Goal: Transaction & Acquisition: Subscribe to service/newsletter

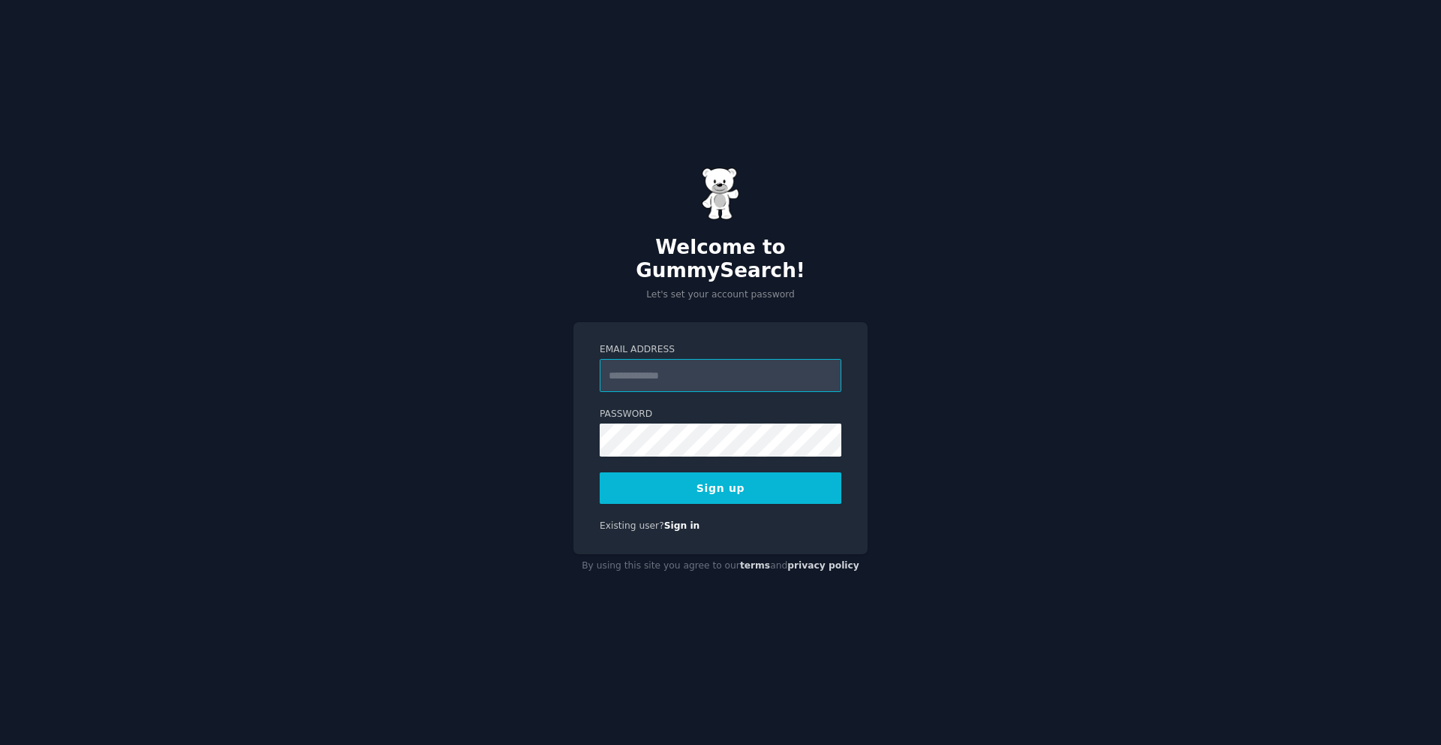
paste input "**********"
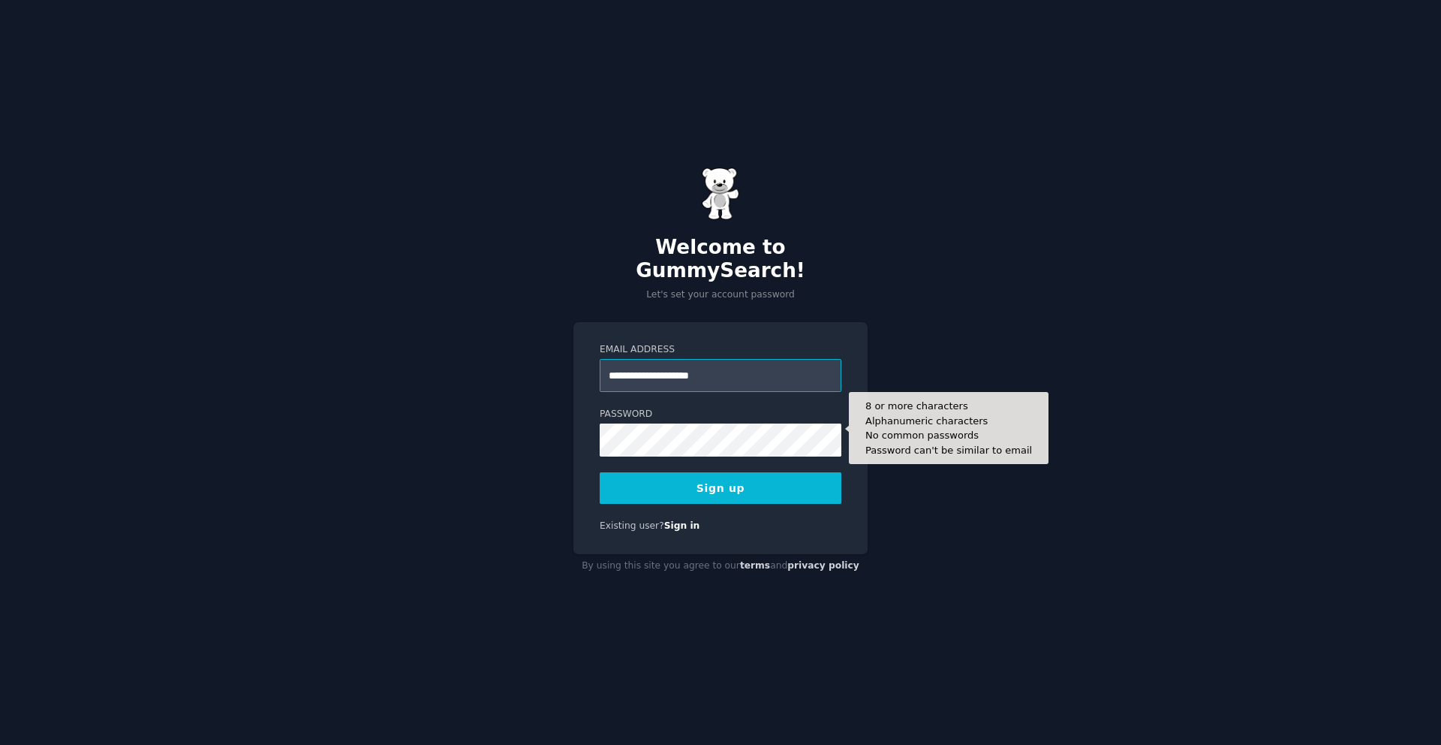
type input "**********"
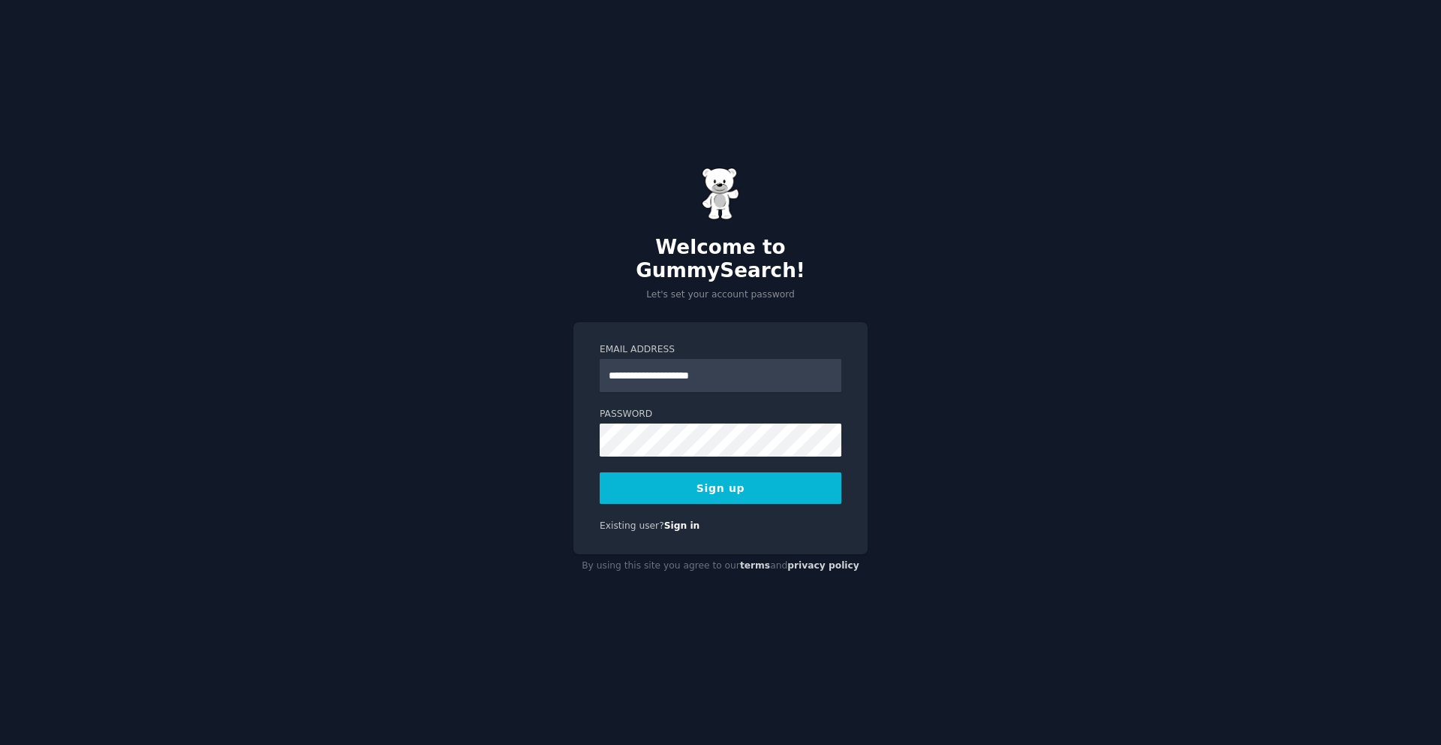
click at [684, 483] on button "Sign up" at bounding box center [721, 488] width 242 height 32
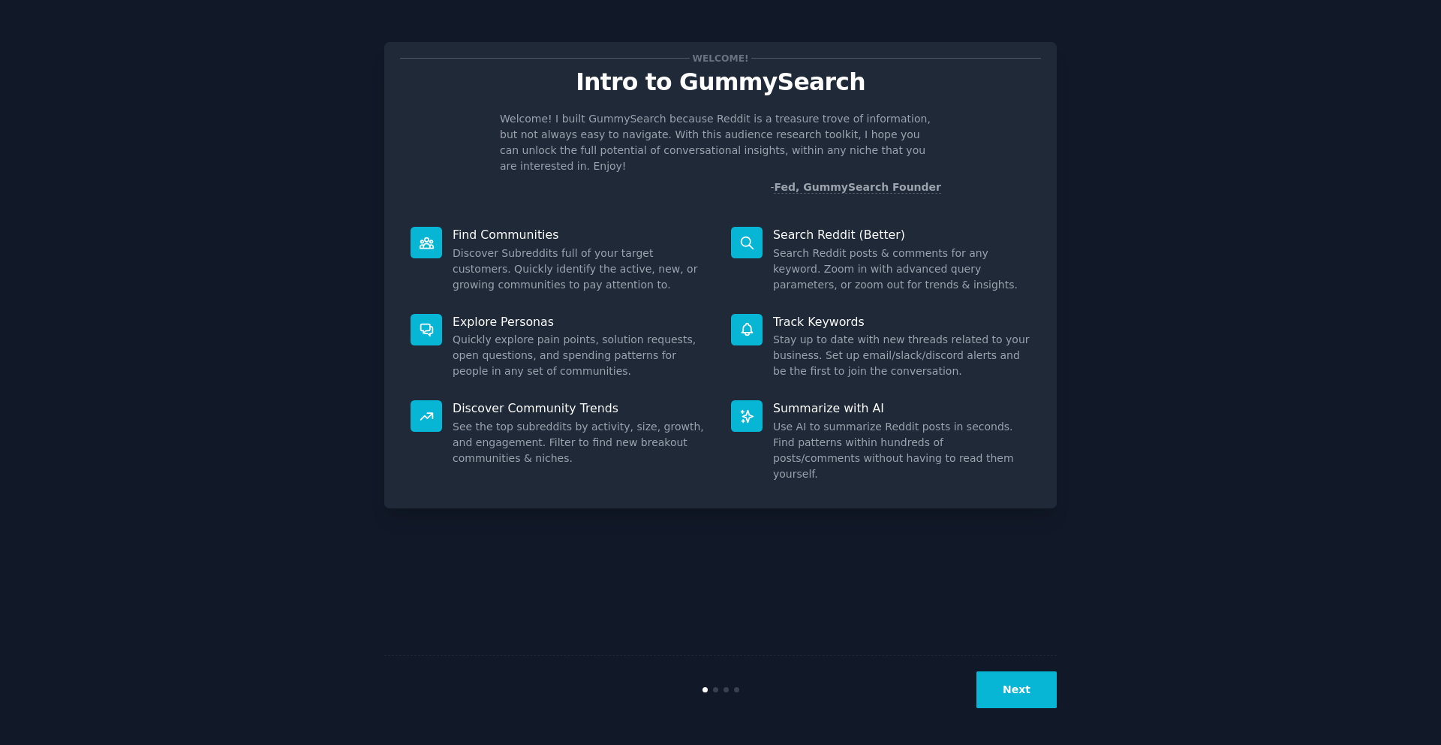
click at [1012, 686] on button "Next" at bounding box center [1016, 689] width 80 height 37
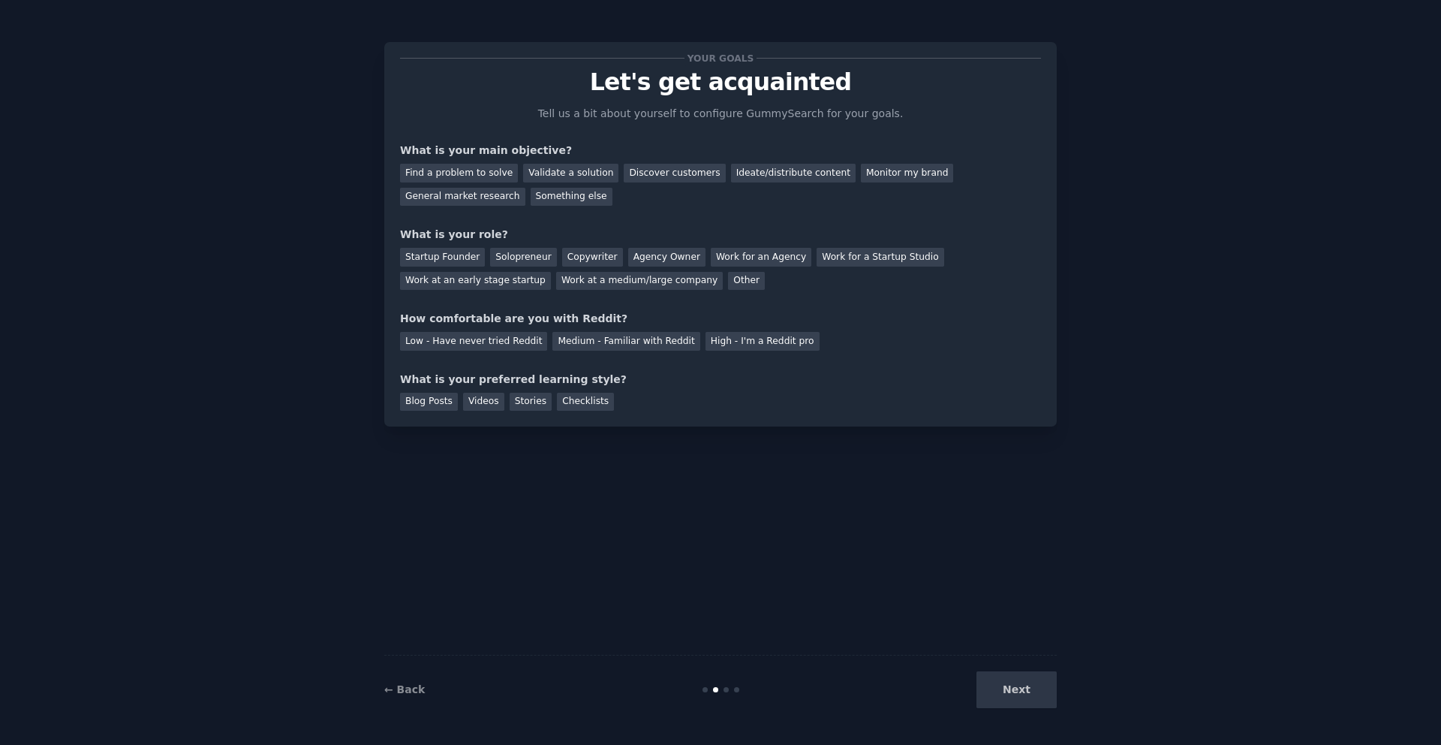
click at [1003, 689] on div "Next" at bounding box center [944, 689] width 224 height 37
click at [585, 194] on div "Something else" at bounding box center [572, 197] width 82 height 19
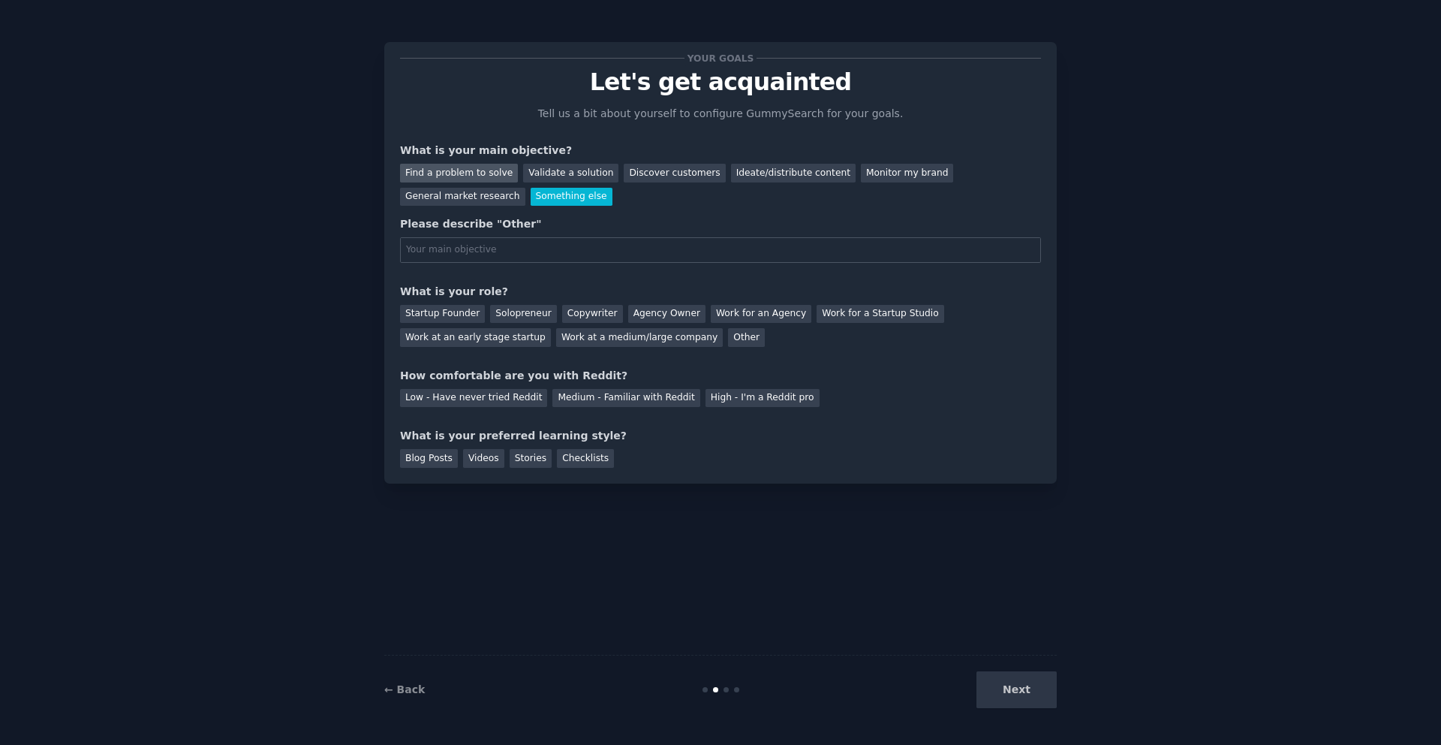
click at [456, 168] on div "Find a problem to solve" at bounding box center [459, 173] width 118 height 19
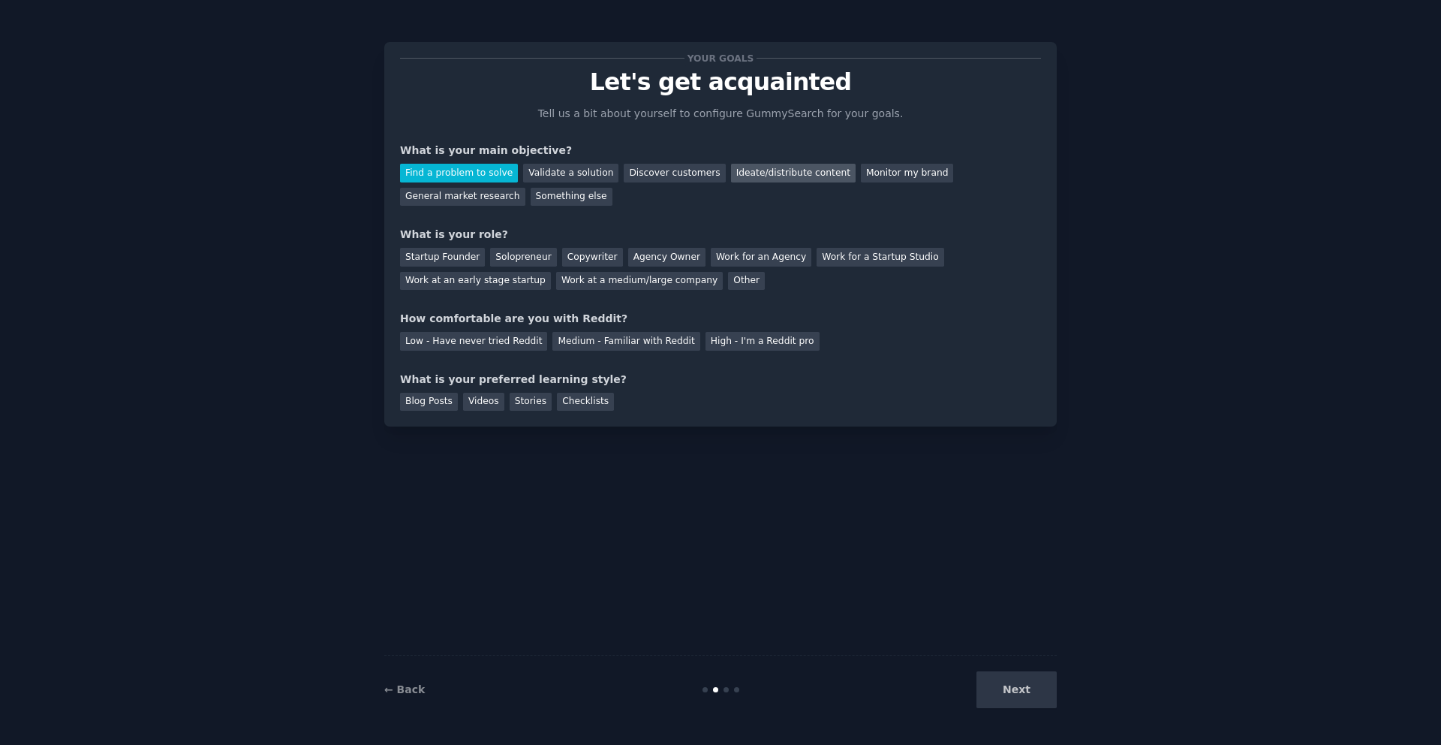
click at [780, 172] on div "Ideate/distribute content" at bounding box center [793, 173] width 125 height 19
click at [457, 176] on div "Find a problem to solve" at bounding box center [459, 173] width 118 height 19
click at [762, 261] on div "Work for an Agency" at bounding box center [761, 257] width 101 height 19
click at [635, 254] on div "Agency Owner" at bounding box center [666, 257] width 77 height 19
click at [483, 344] on div "Low - Have never tried Reddit" at bounding box center [473, 341] width 147 height 19
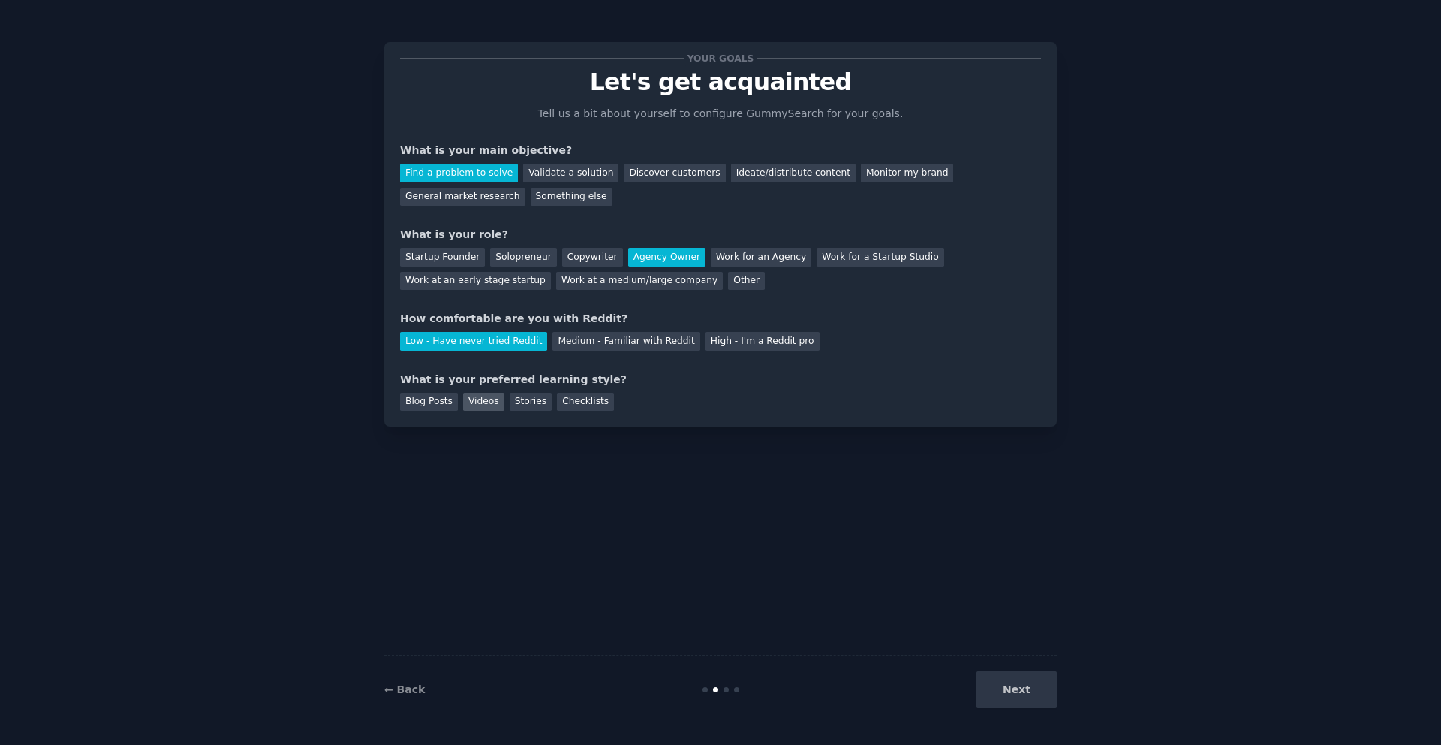
click at [480, 402] on div "Videos" at bounding box center [483, 402] width 41 height 19
click at [567, 402] on div "Checklists" at bounding box center [585, 402] width 57 height 19
click at [1041, 695] on button "Next" at bounding box center [1016, 689] width 80 height 37
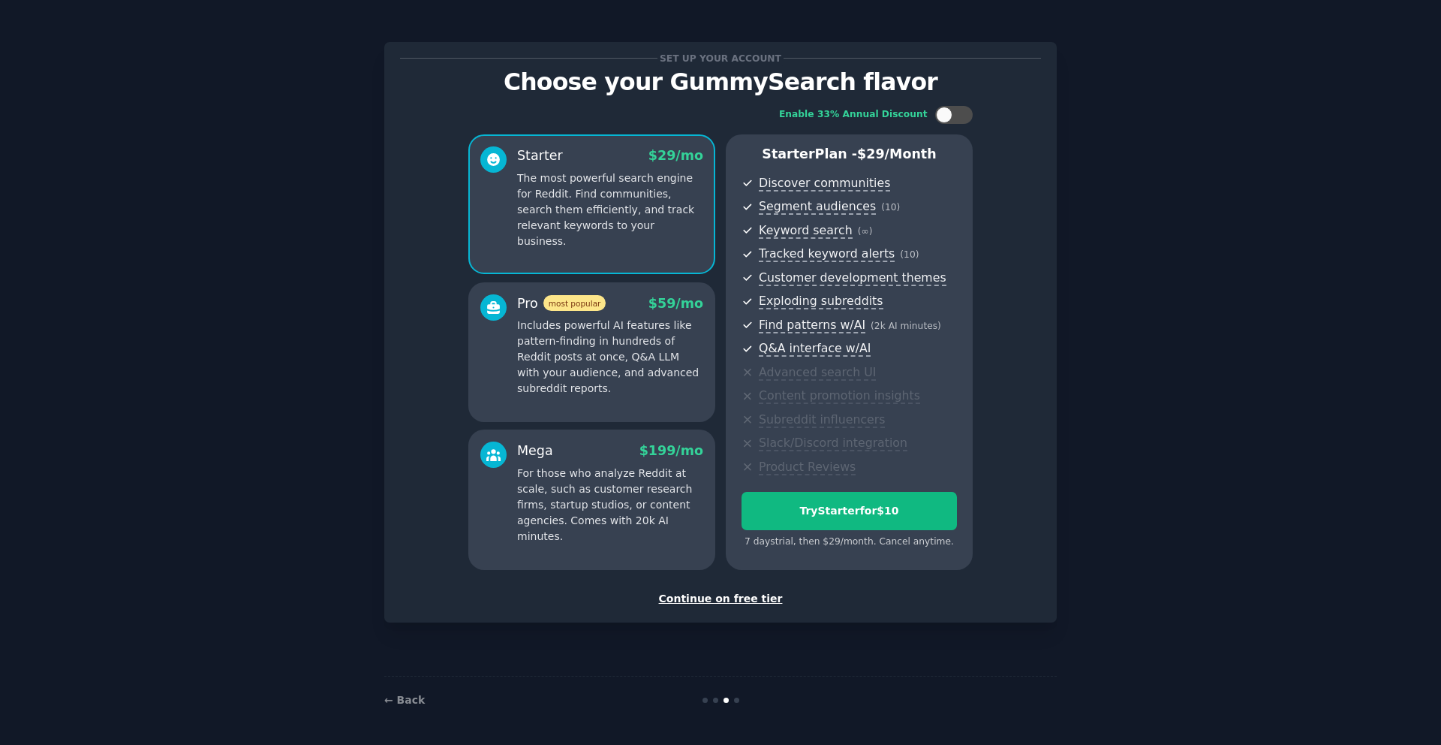
click at [728, 599] on div "Continue on free tier" at bounding box center [720, 599] width 641 height 16
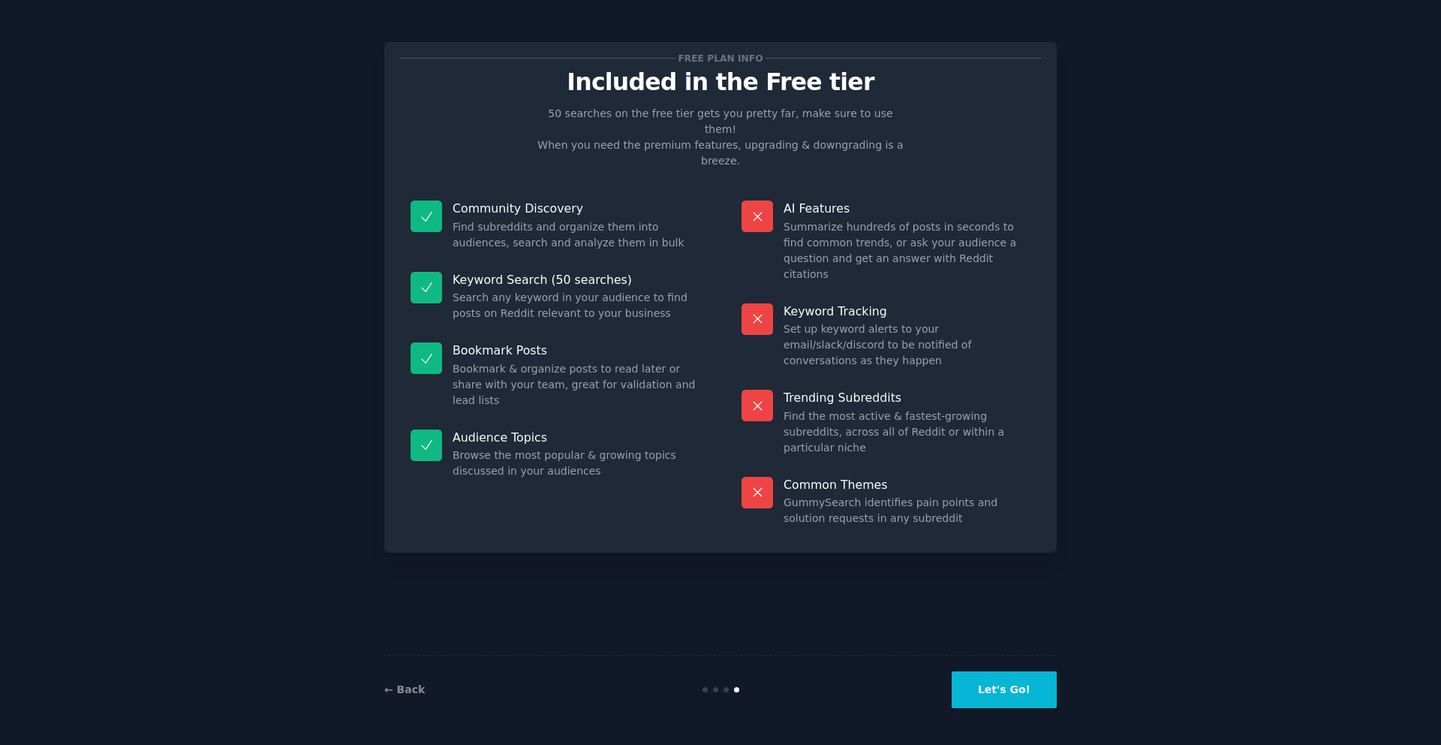
click at [1013, 680] on button "Let's Go!" at bounding box center [1004, 689] width 105 height 37
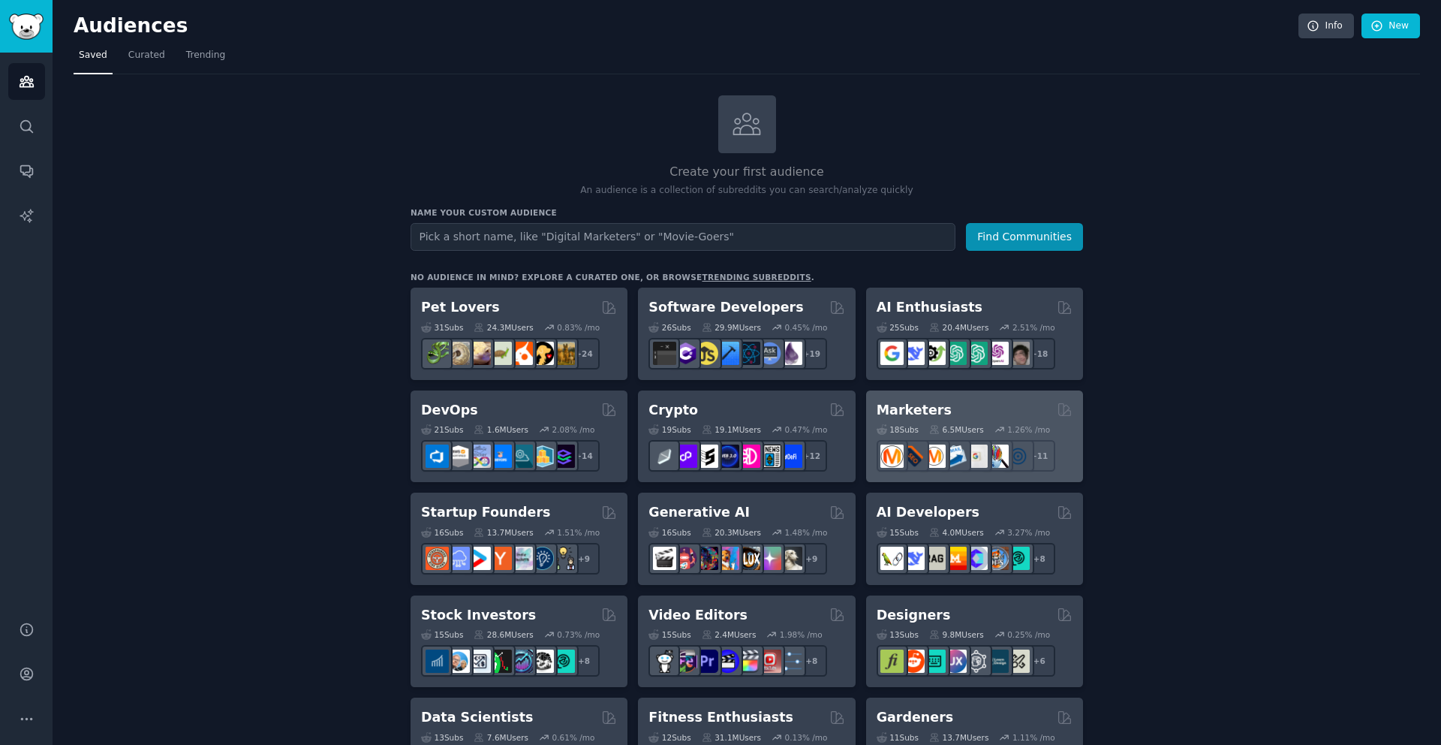
click at [1025, 409] on div "Marketers" at bounding box center [975, 410] width 196 height 19
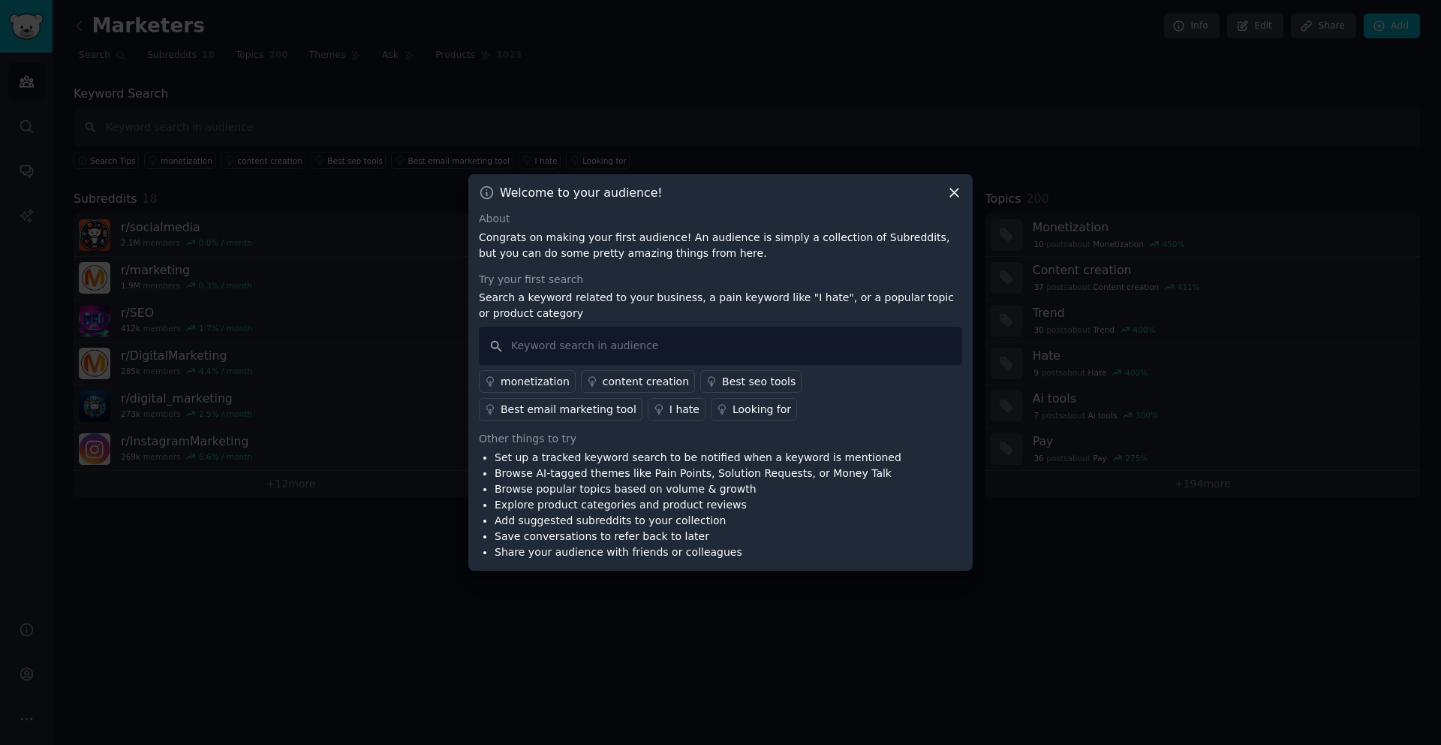
click at [633, 387] on div "content creation" at bounding box center [646, 382] width 86 height 16
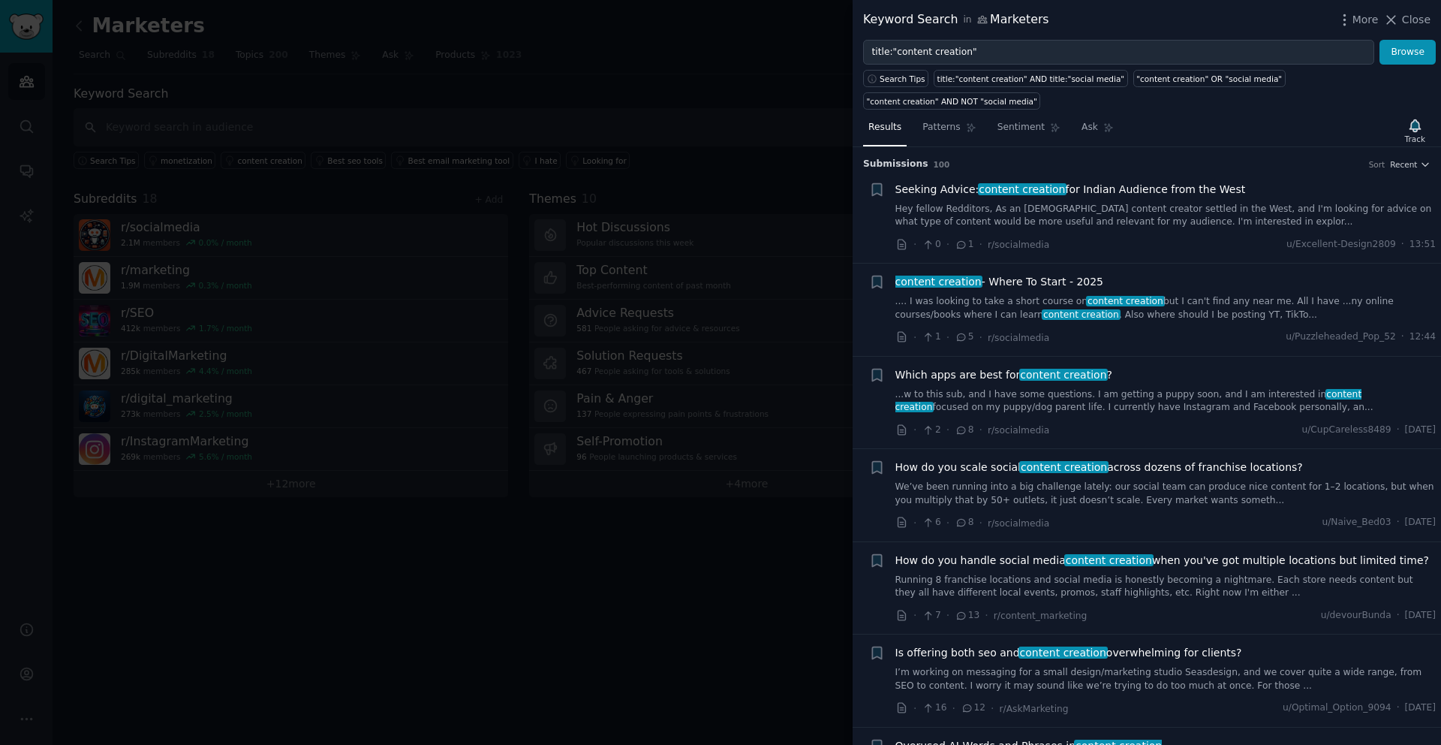
click at [387, 642] on div at bounding box center [720, 372] width 1441 height 745
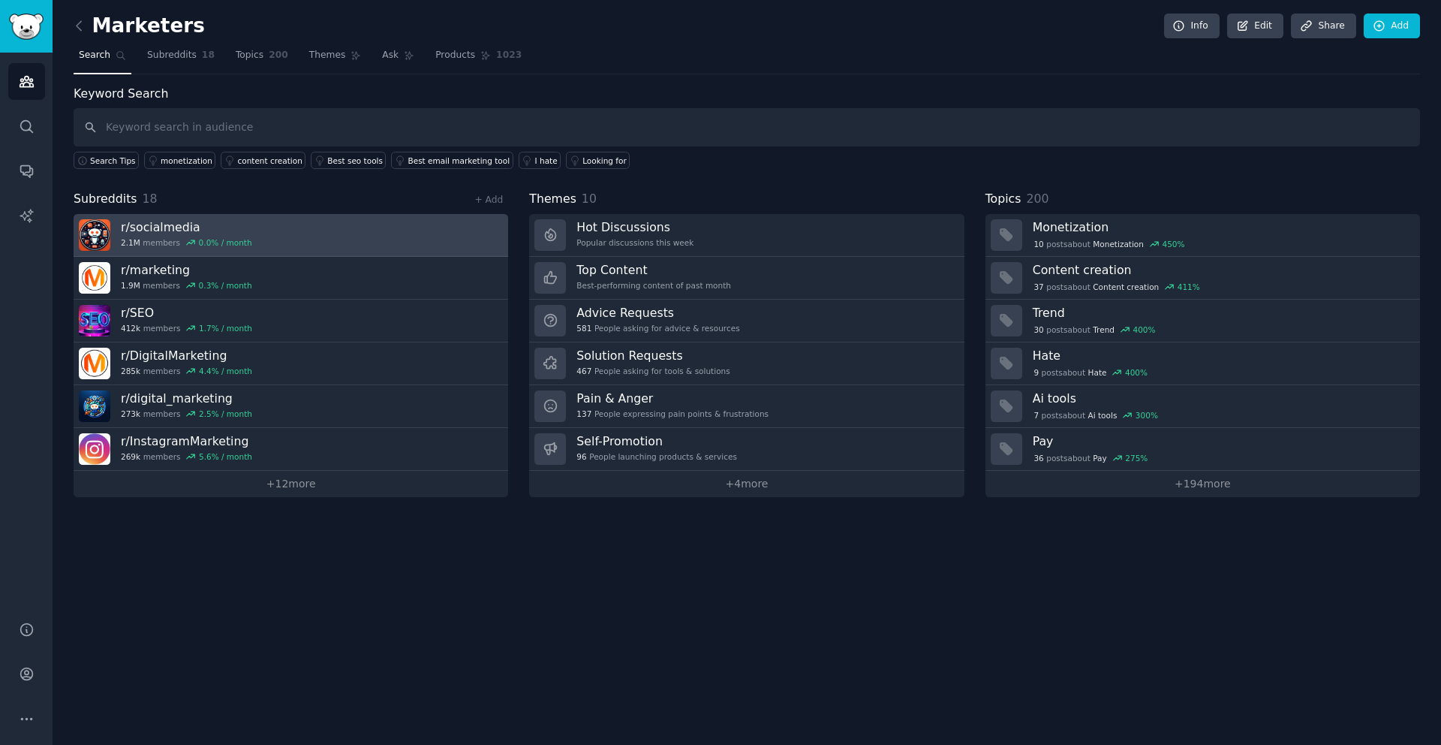
click at [178, 230] on h3 "r/ socialmedia" at bounding box center [186, 227] width 131 height 16
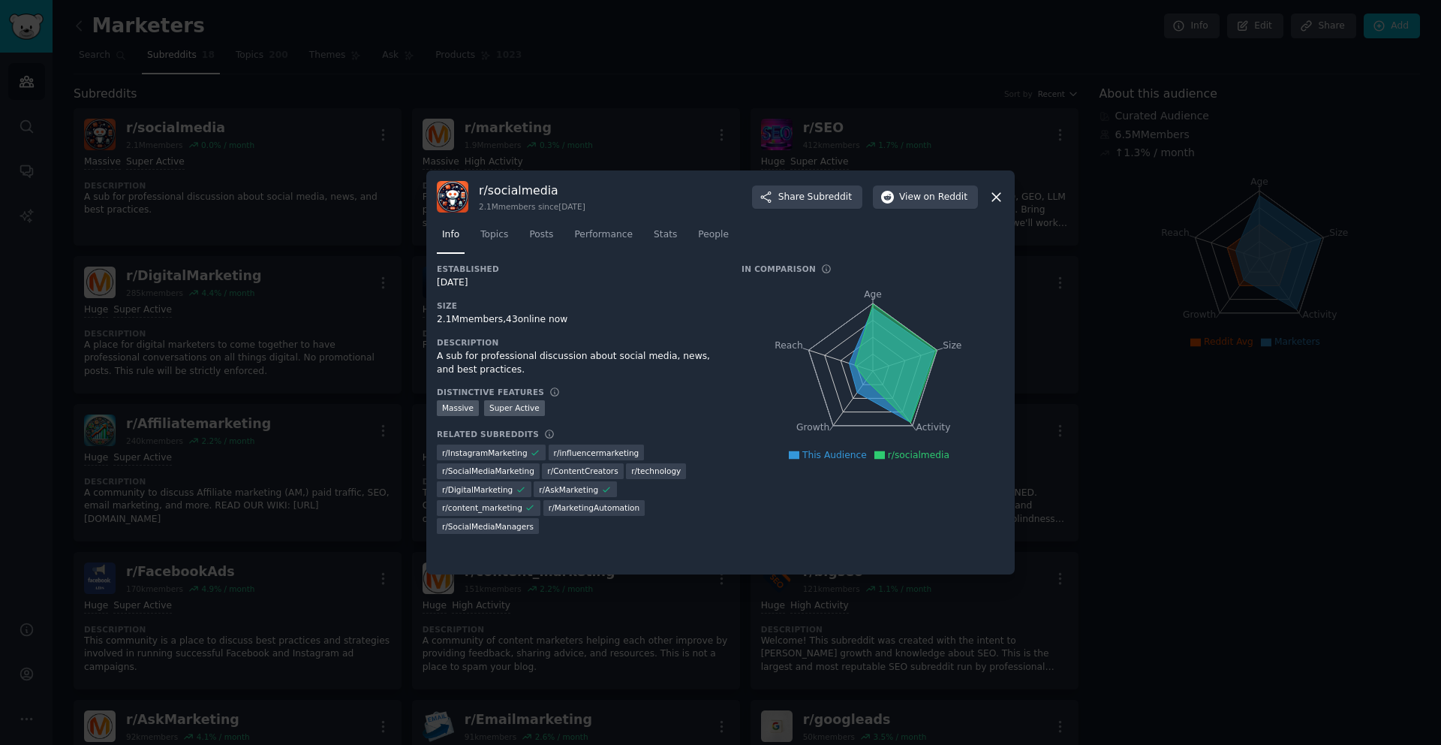
click at [994, 203] on icon at bounding box center [996, 197] width 16 height 16
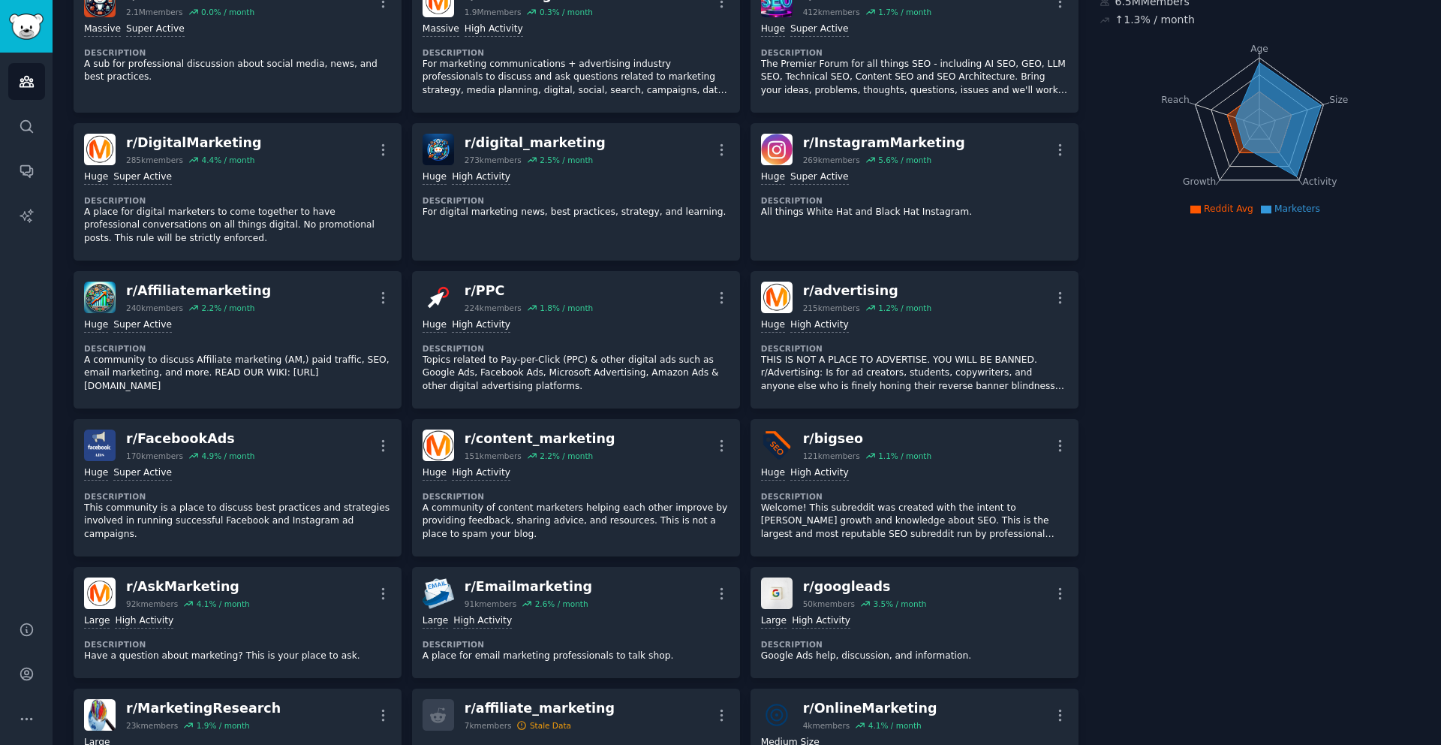
scroll to position [133, 0]
